Goal: Find specific page/section: Find specific page/section

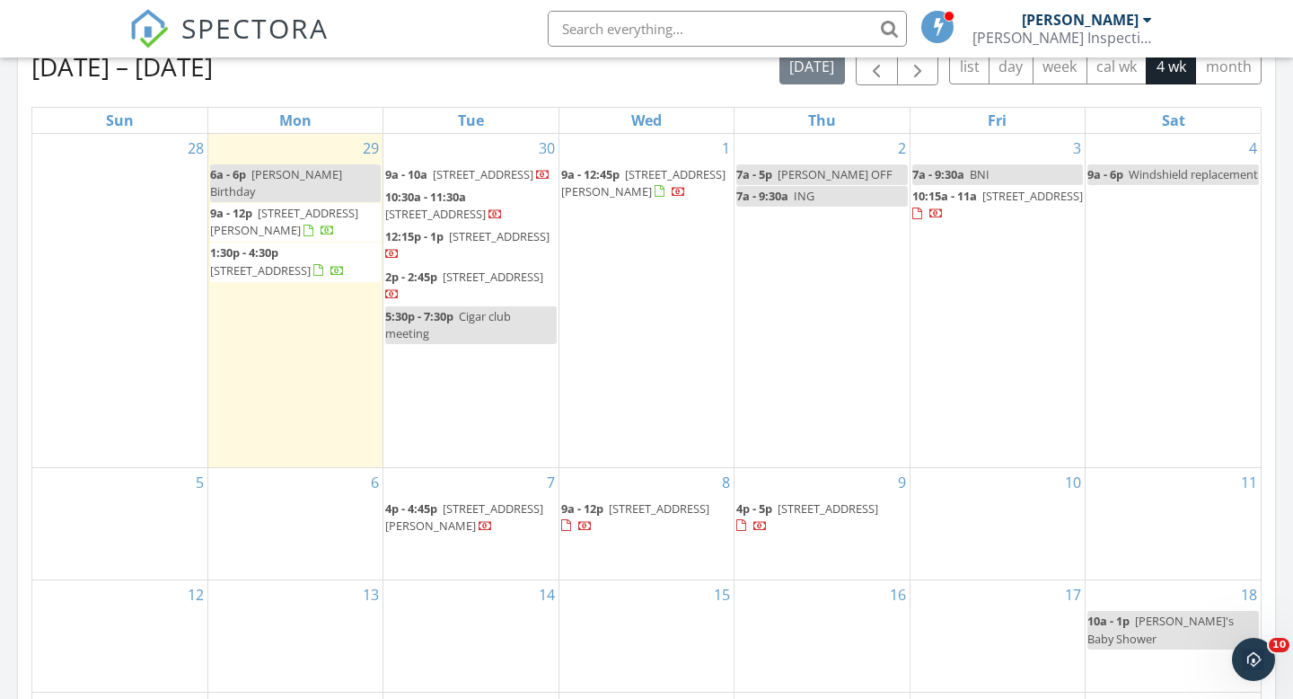
scroll to position [964, 0]
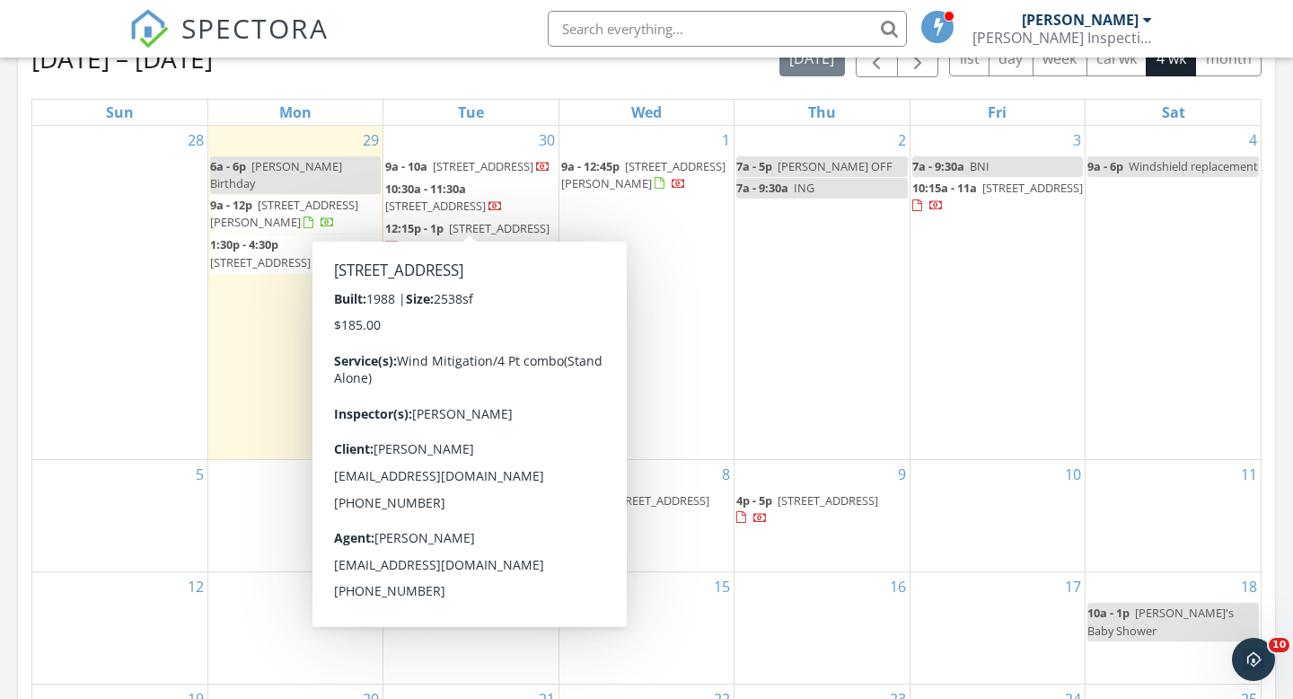
click at [618, 26] on input "text" at bounding box center [727, 29] width 359 height 36
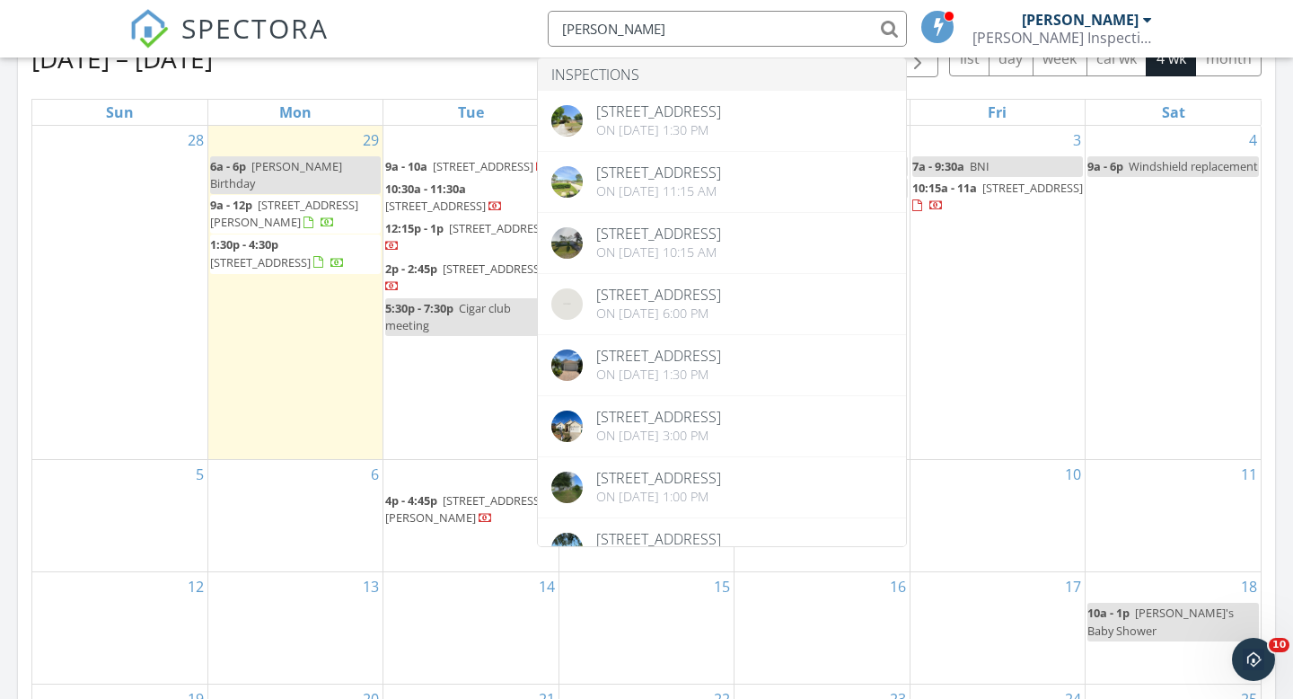
click at [491, 69] on div "[DATE] – [DATE] [DATE] list day week cal wk 4 wk month" at bounding box center [646, 58] width 1230 height 37
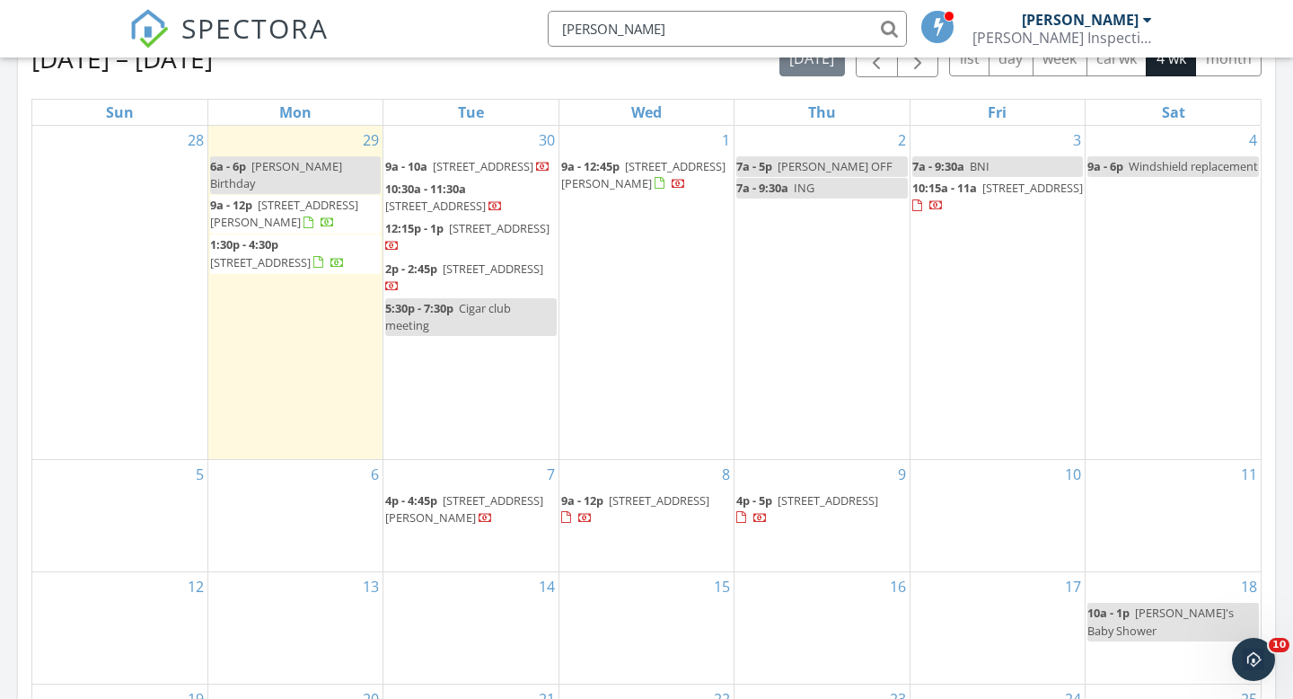
click at [664, 13] on input "[PERSON_NAME]" at bounding box center [727, 29] width 359 height 36
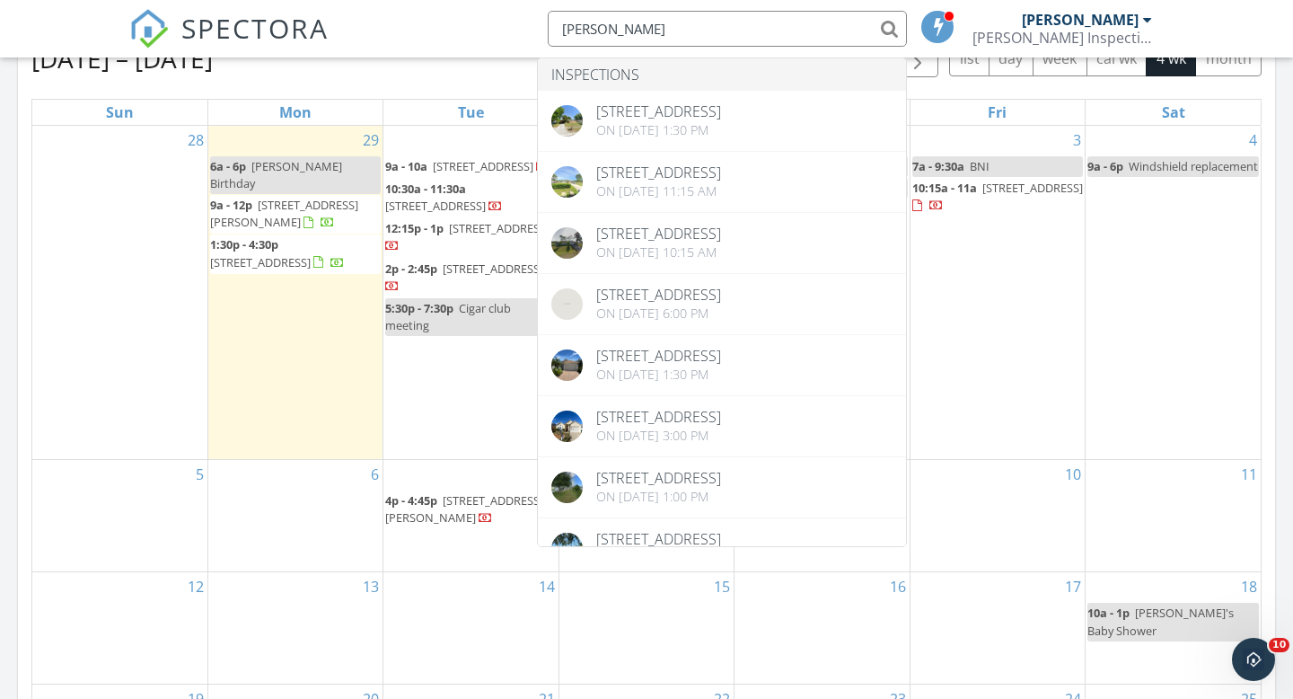
click at [456, 74] on div "[DATE] – [DATE] [DATE] list day week cal wk 4 wk month" at bounding box center [646, 58] width 1230 height 37
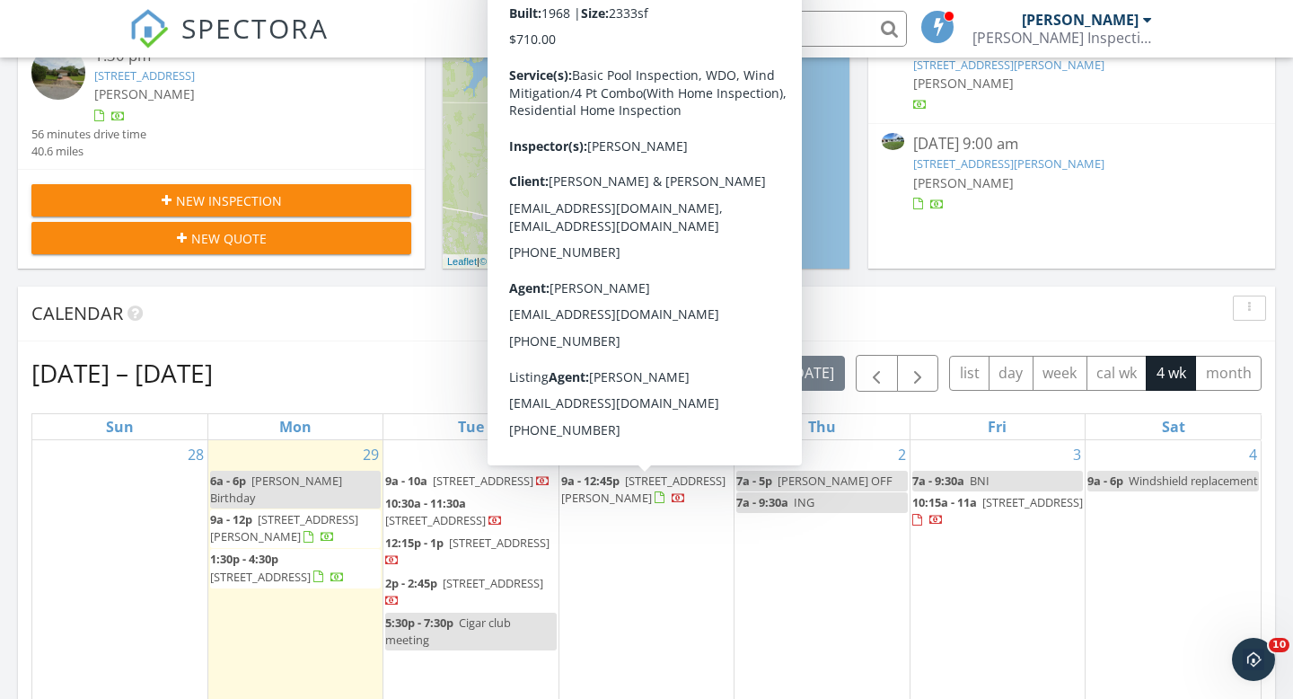
scroll to position [640, 0]
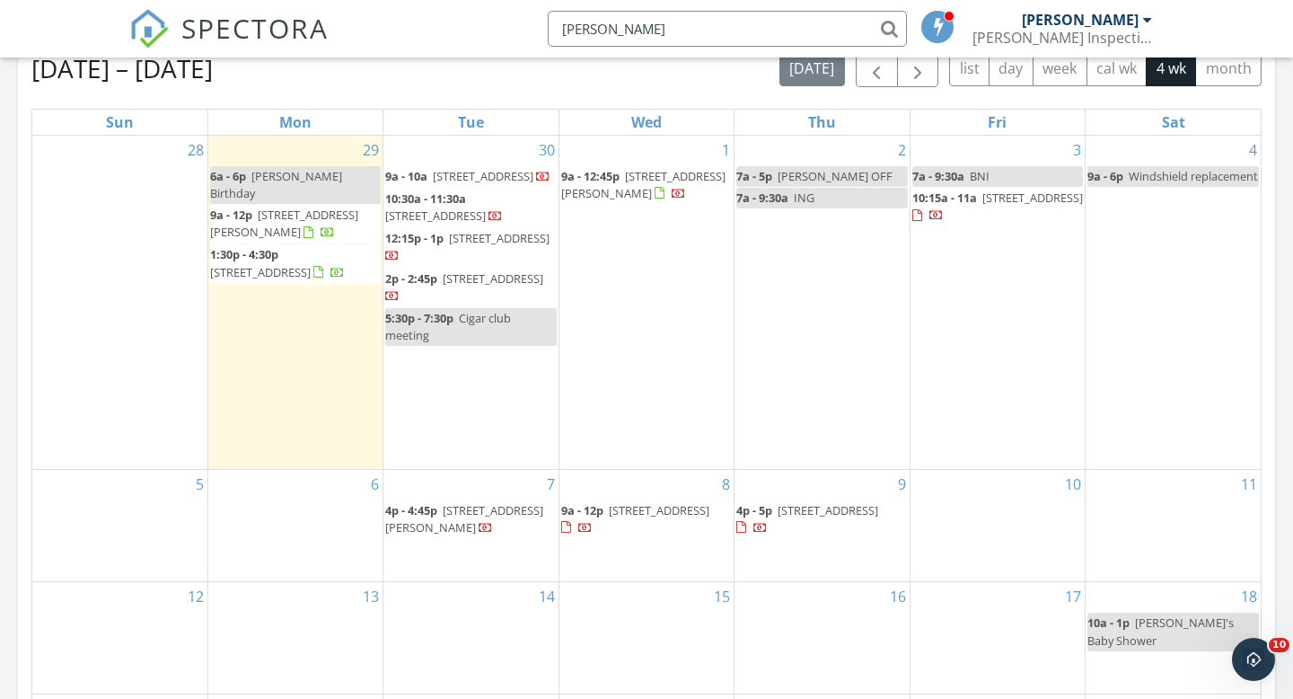
click at [496, 92] on div "[DATE] – [DATE] [DATE] list day week cal wk 4 wk month Sun Mon Tue Wed Thu Fri …" at bounding box center [646, 444] width 1230 height 789
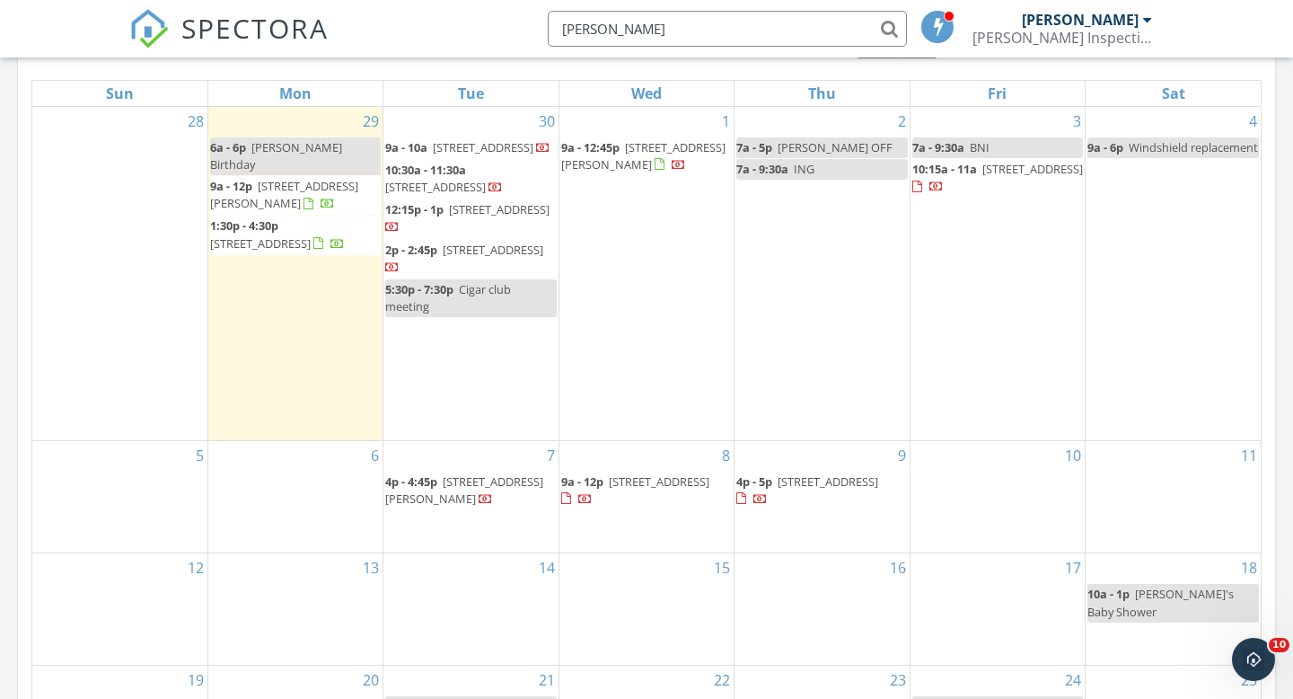
scroll to position [986, 0]
click at [633, 22] on input "[PERSON_NAME]" at bounding box center [727, 29] width 359 height 36
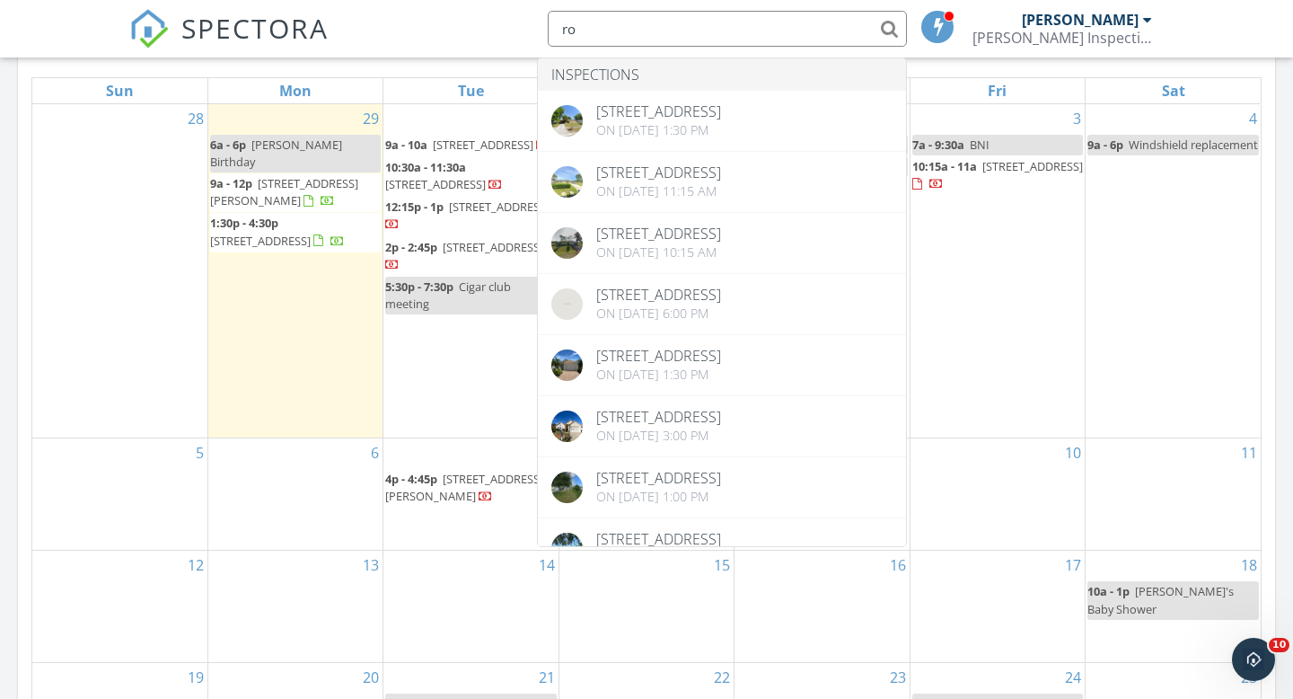
type input "r"
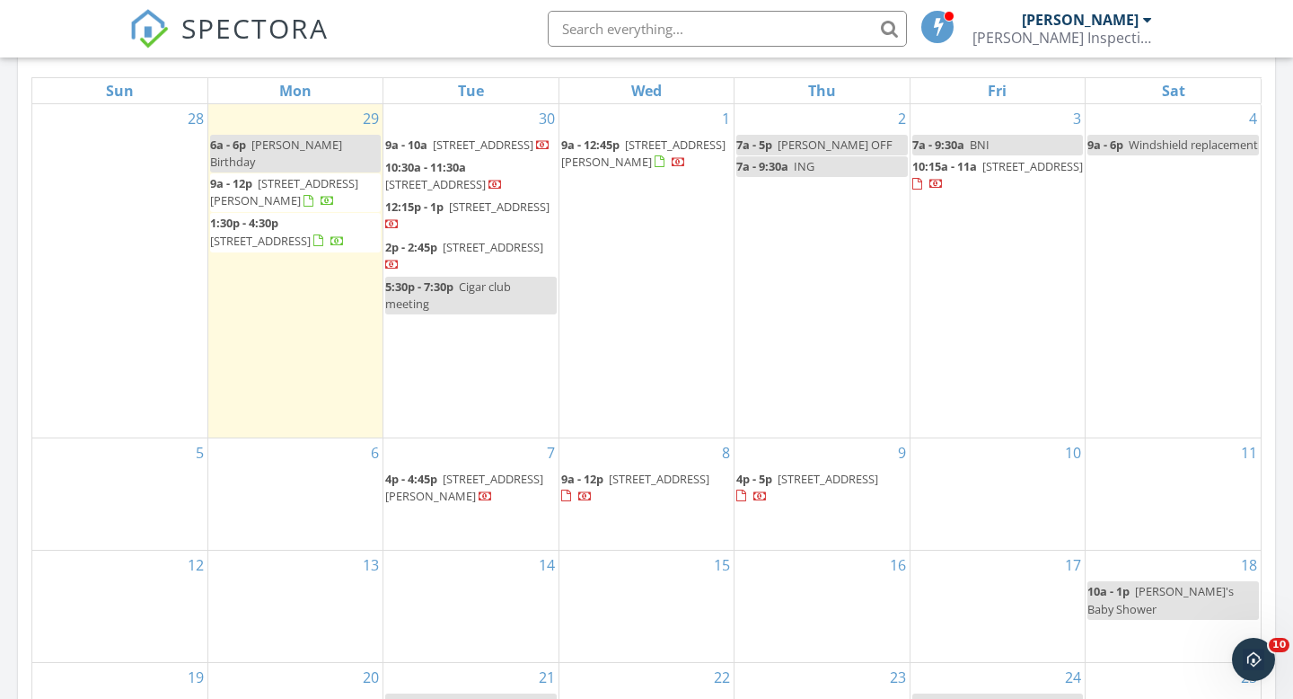
click at [630, 161] on span "[STREET_ADDRESS][PERSON_NAME]" at bounding box center [643, 152] width 164 height 33
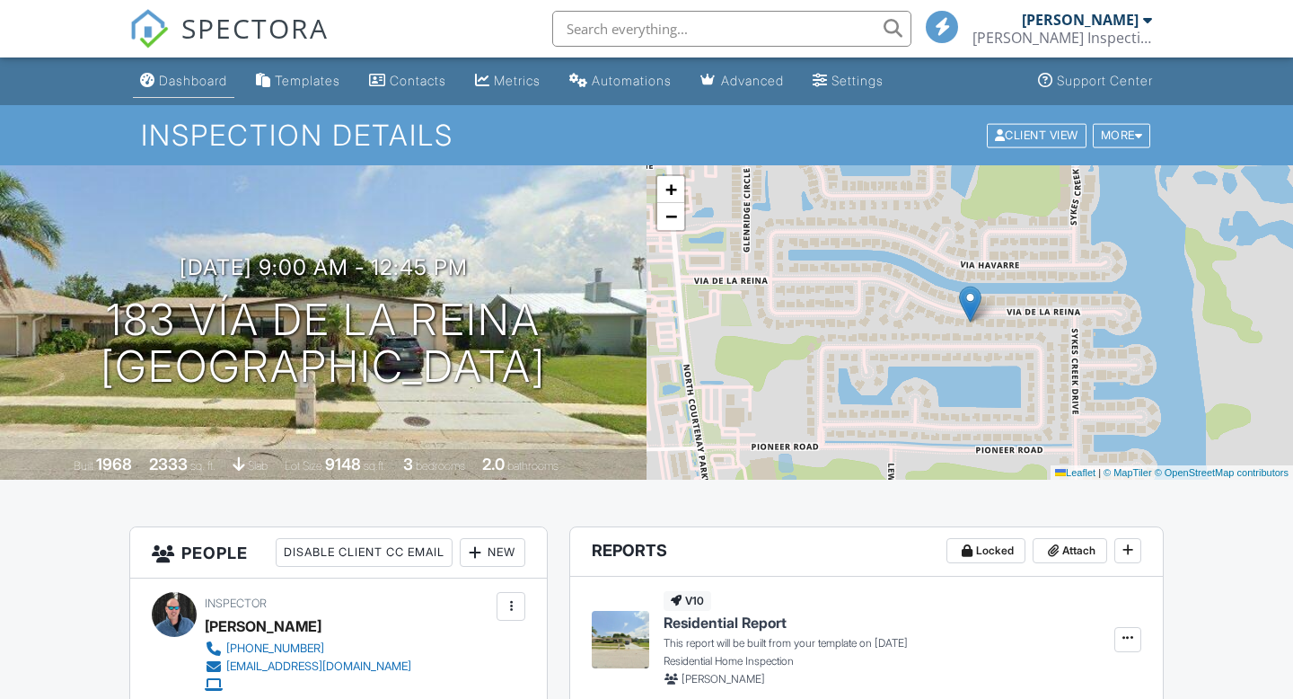
click at [199, 87] on div "Dashboard" at bounding box center [193, 80] width 68 height 15
